Goal: Task Accomplishment & Management: Manage account settings

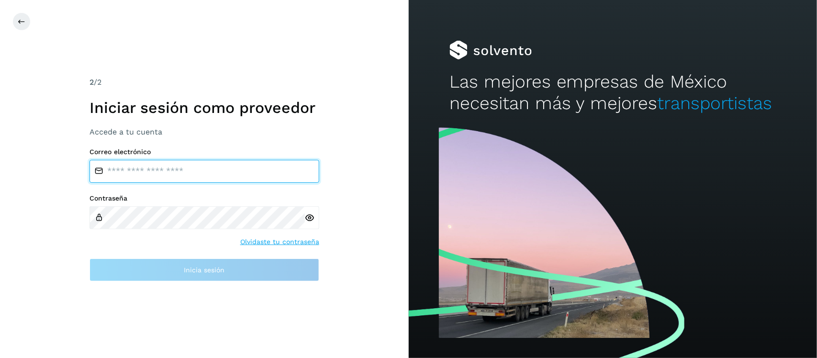
type input "**********"
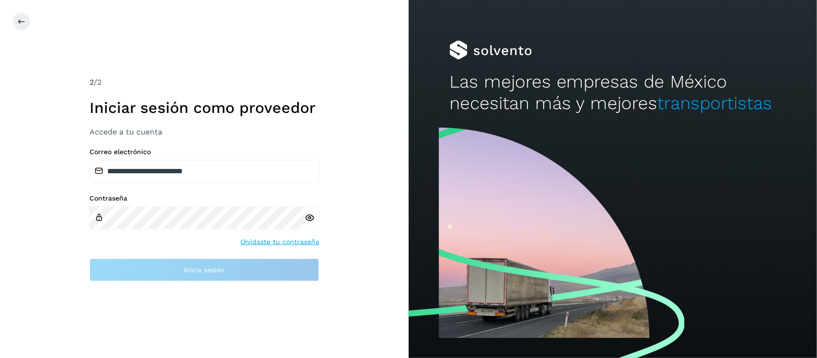
click at [313, 218] on icon at bounding box center [310, 218] width 10 height 10
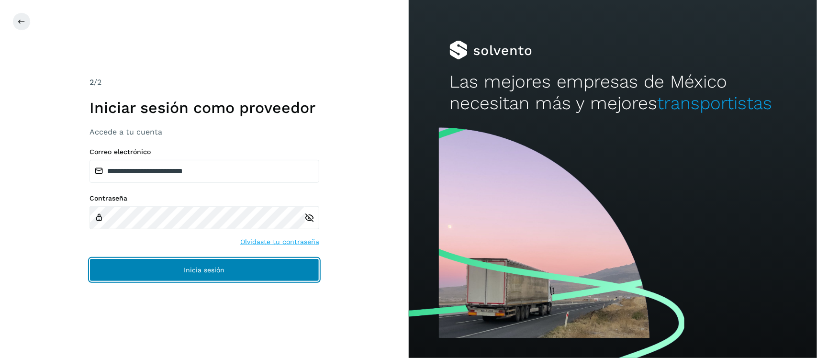
click at [217, 266] on button "Inicia sesión" at bounding box center [204, 269] width 230 height 23
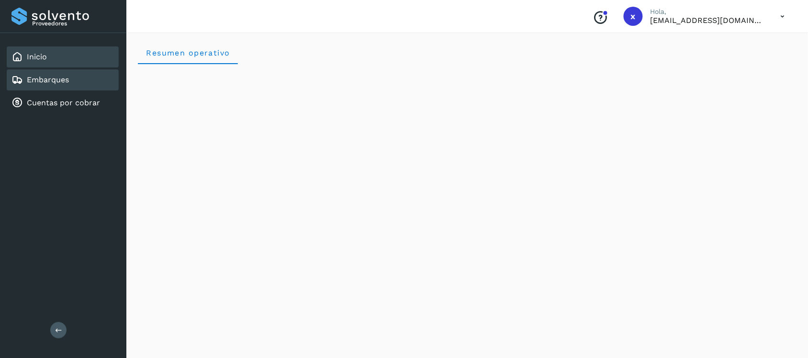
click at [56, 79] on link "Embarques" at bounding box center [48, 79] width 42 height 9
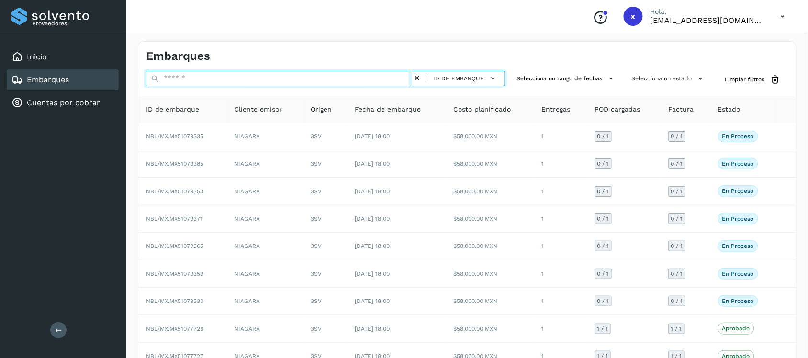
click at [204, 82] on input "text" at bounding box center [279, 78] width 266 height 15
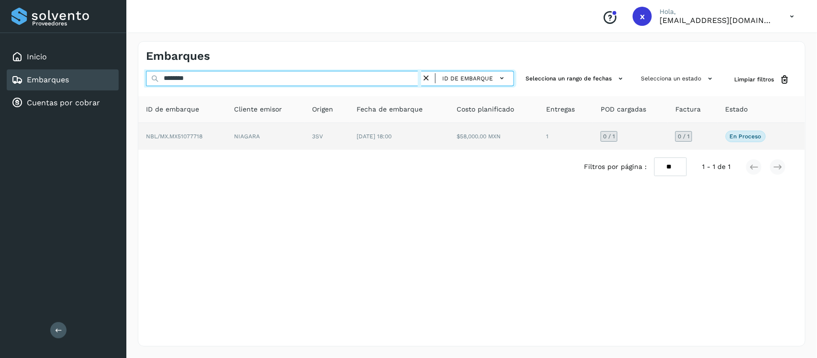
type input "********"
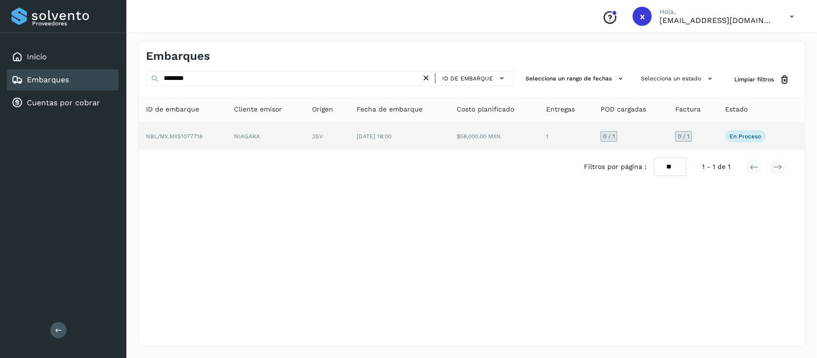
click at [195, 135] on span "NBL/MX.MX51077718" at bounding box center [174, 136] width 56 height 7
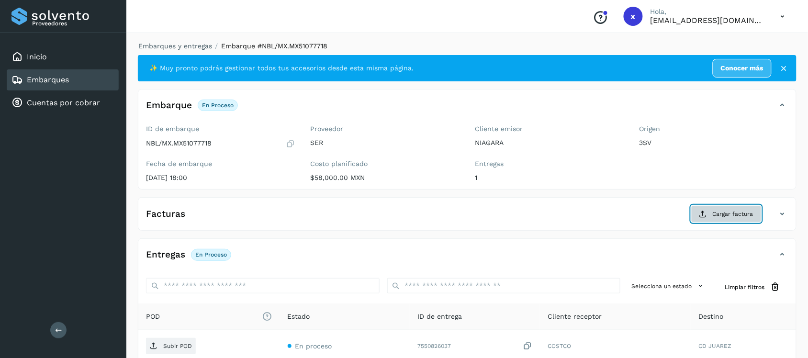
click at [730, 215] on span "Cargar factura" at bounding box center [733, 214] width 41 height 9
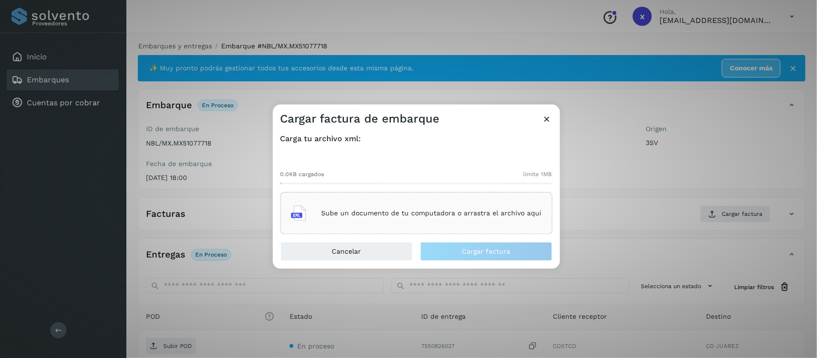
click at [454, 206] on div "Sube un documento de tu computadora o arrastra el archivo aquí" at bounding box center [416, 214] width 251 height 26
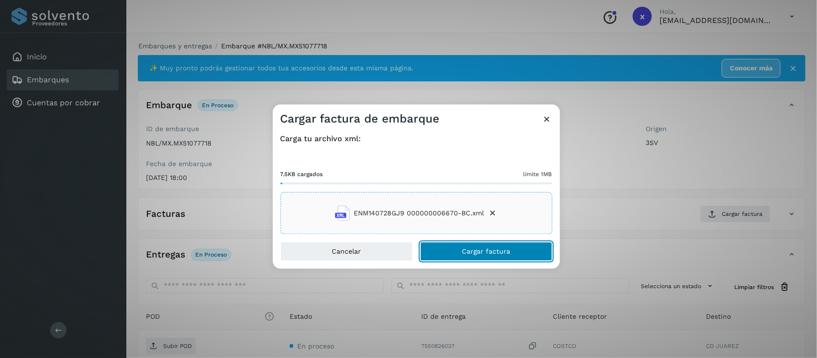
click at [491, 249] on span "Cargar factura" at bounding box center [486, 251] width 48 height 7
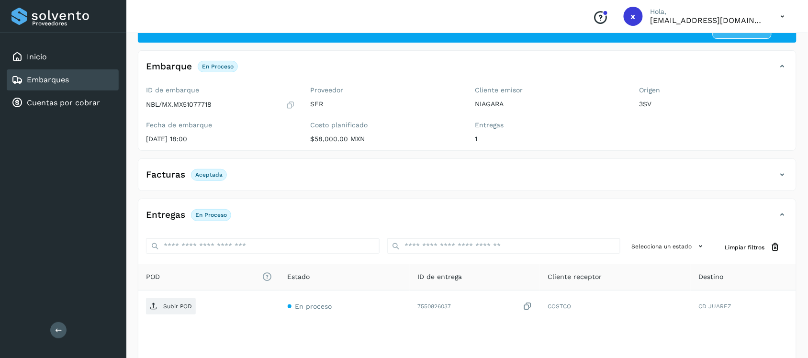
scroll to position [97, 0]
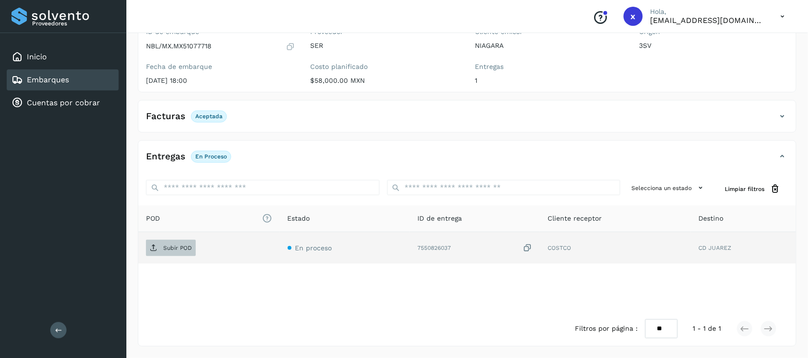
click at [187, 250] on p "Subir POD" at bounding box center [177, 248] width 29 height 7
